Goal: Information Seeking & Learning: Learn about a topic

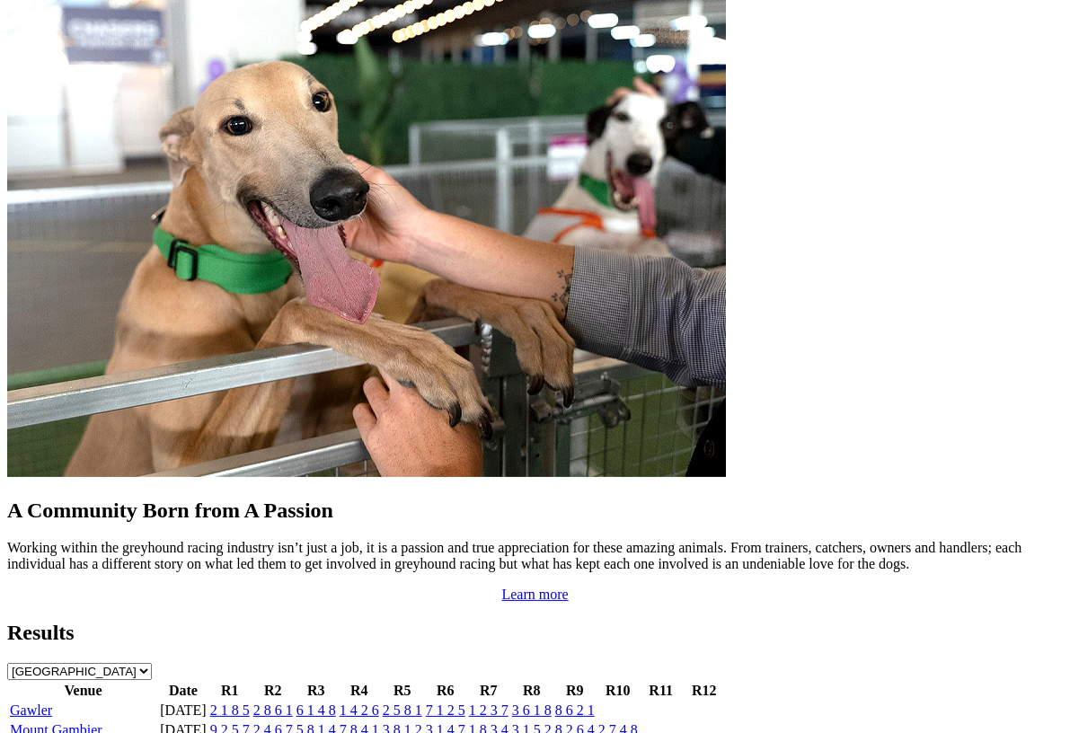
scroll to position [1502, 0]
click at [52, 704] on link "Gawler" at bounding box center [31, 711] width 42 height 15
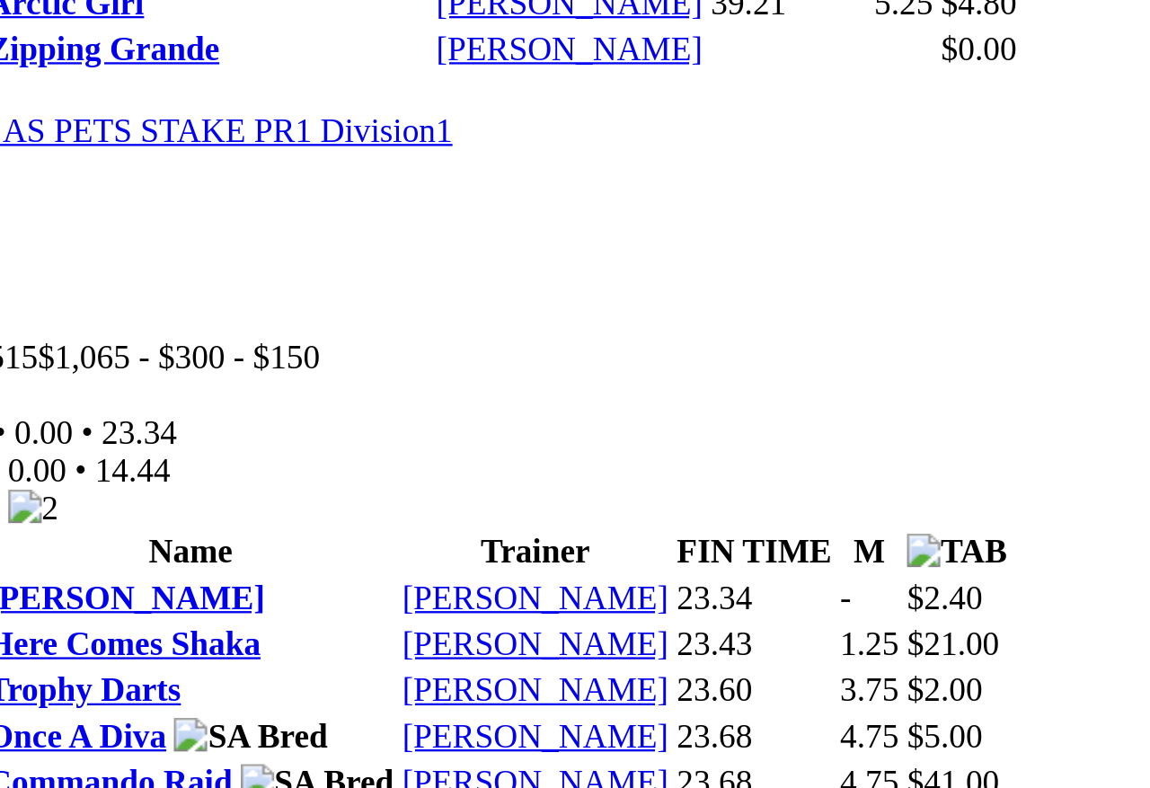
scroll to position [732, 0]
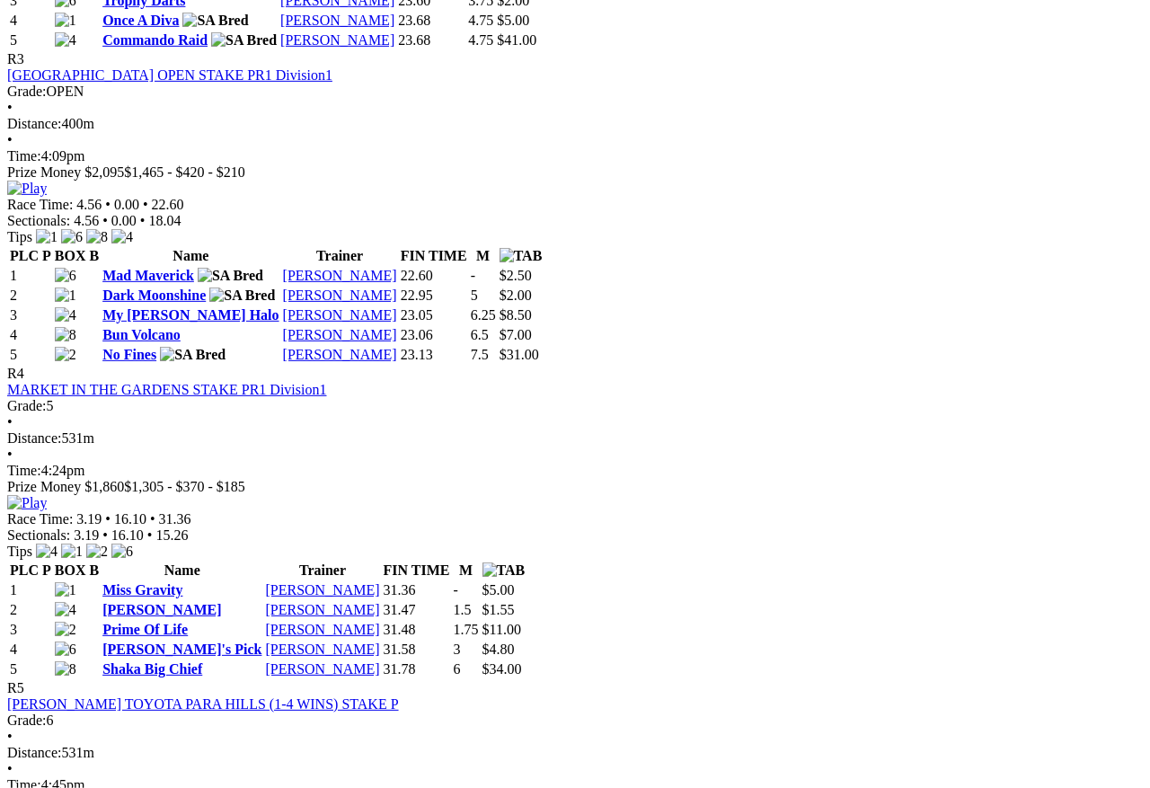
scroll to position [1462, 0]
